Goal: Find specific page/section: Find specific page/section

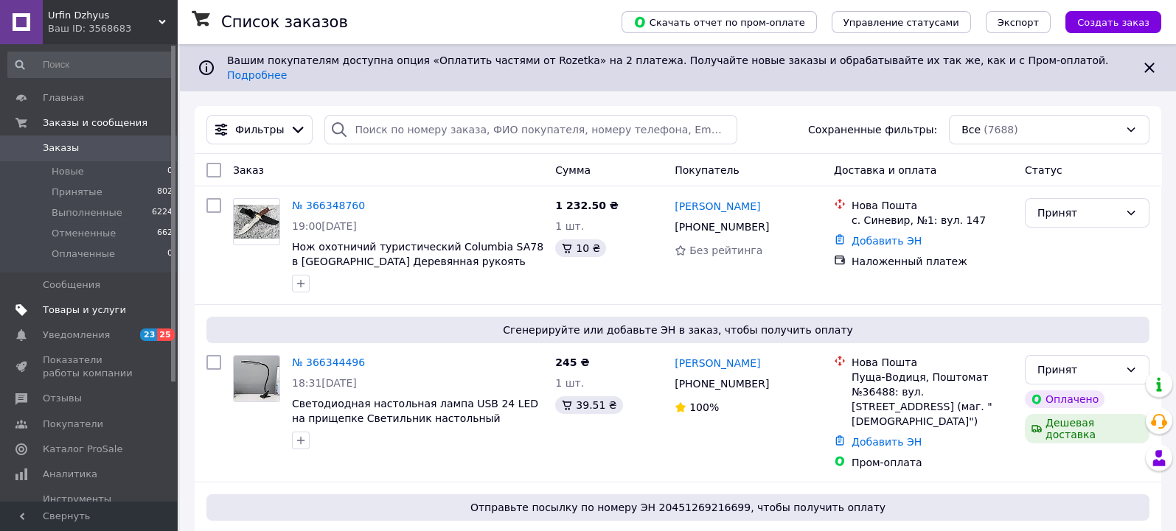
click at [86, 304] on span "Товары и услуги" at bounding box center [84, 310] width 83 height 13
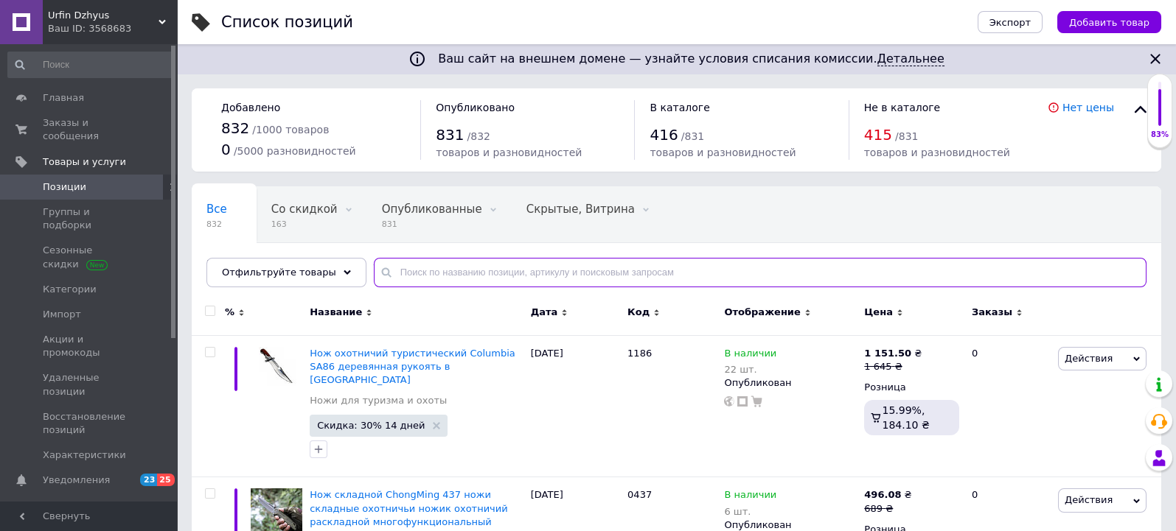
click at [412, 270] on input "text" at bounding box center [760, 272] width 772 height 29
